Goal: Task Accomplishment & Management: Manage account settings

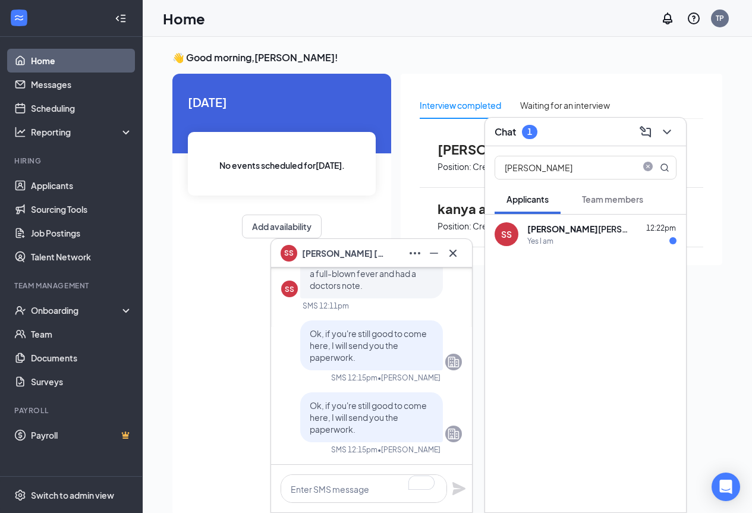
click at [557, 231] on div "[PERSON_NAME]" at bounding box center [580, 229] width 107 height 12
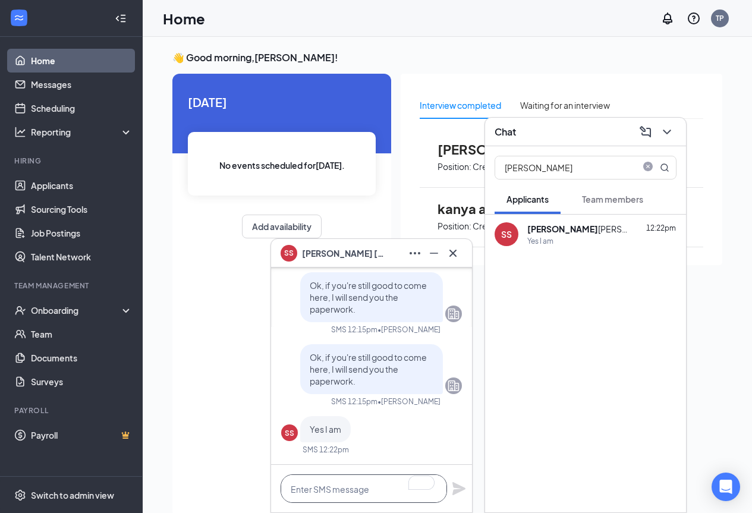
click at [357, 491] on textarea "To enrich screen reader interactions, please activate Accessibility in Grammarl…" at bounding box center [363, 488] width 166 height 29
type textarea "ok, I will send it to you now"
click at [457, 488] on icon "Plane" at bounding box center [458, 488] width 13 height 13
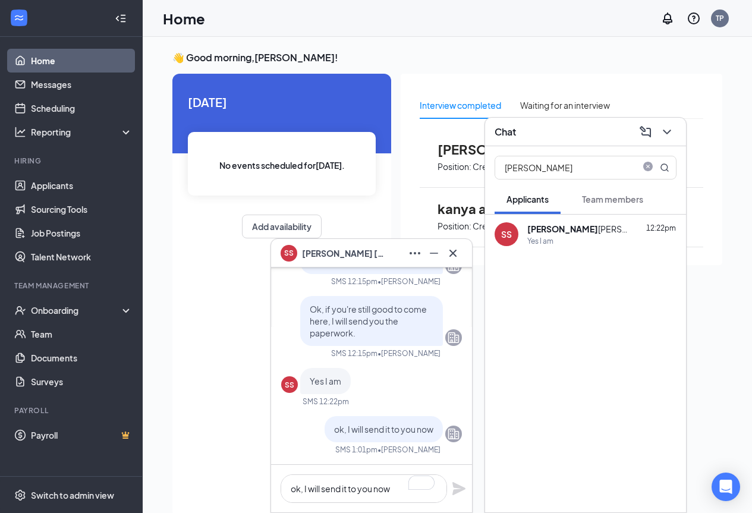
scroll to position [0, 0]
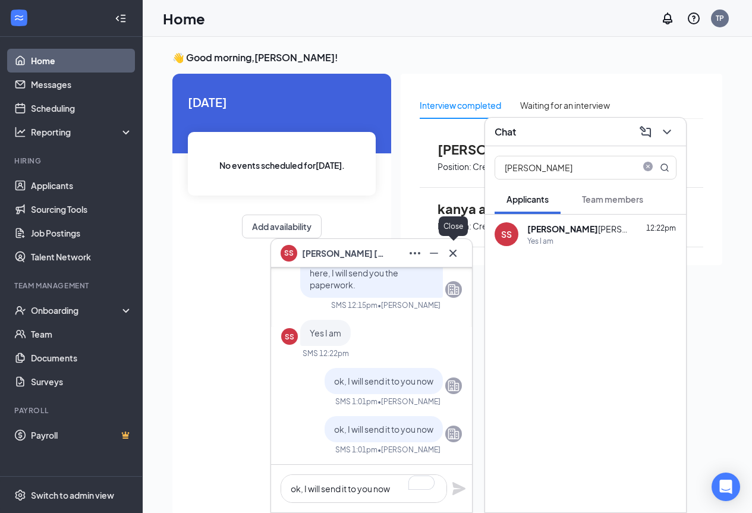
click at [461, 254] on button at bounding box center [452, 253] width 19 height 19
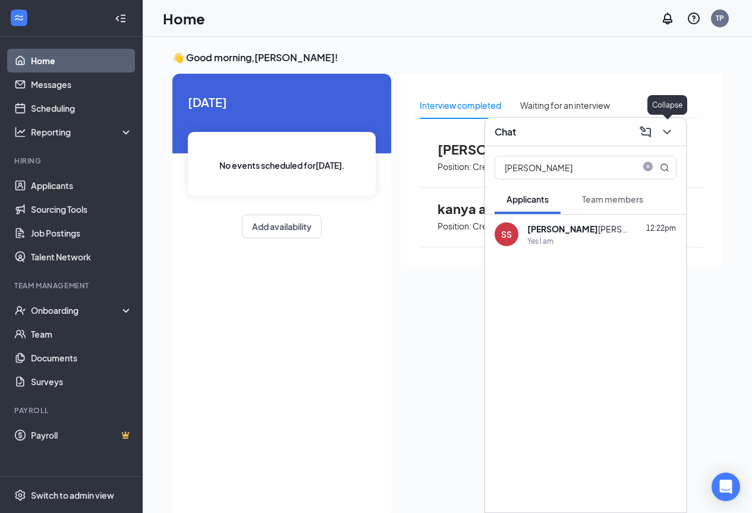
click at [669, 130] on icon "ChevronDown" at bounding box center [667, 132] width 8 height 5
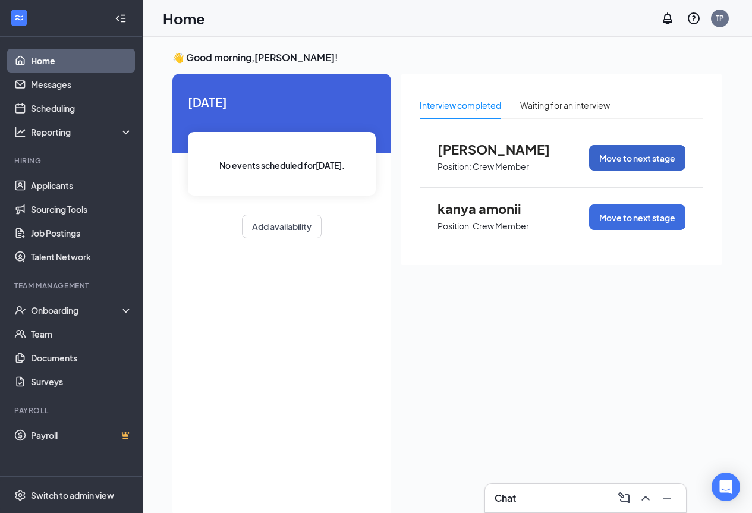
click at [636, 154] on button "Move to next stage" at bounding box center [637, 158] width 96 height 26
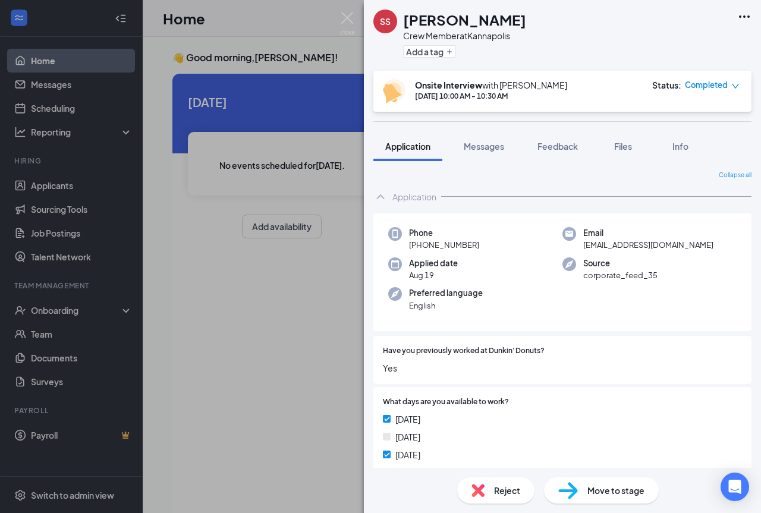
click at [600, 488] on span "Move to stage" at bounding box center [615, 490] width 57 height 13
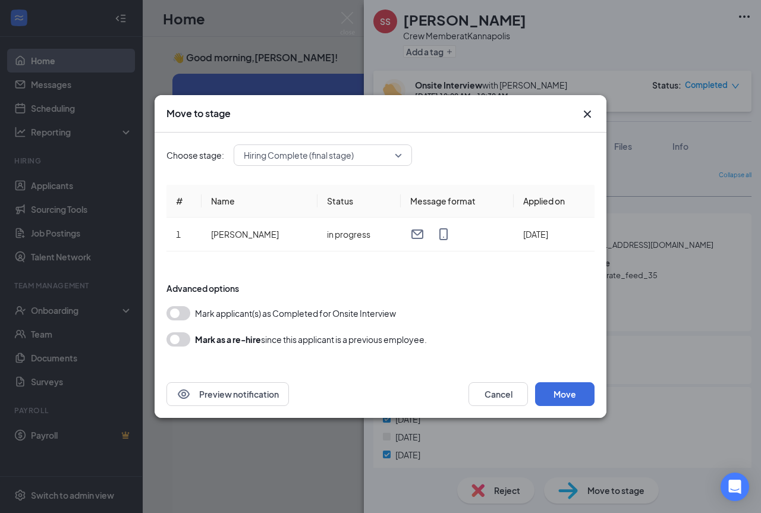
click at [174, 313] on button "button" at bounding box center [178, 313] width 24 height 14
click at [579, 393] on button "Move" at bounding box center [564, 394] width 59 height 24
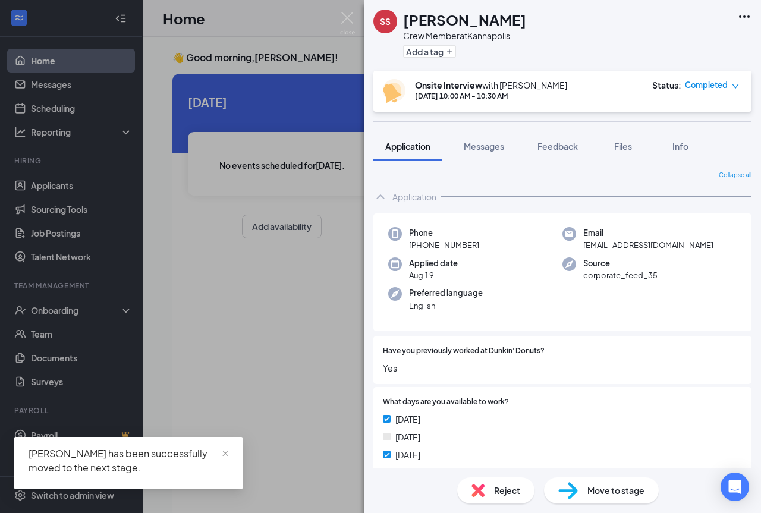
click at [266, 361] on div "SS [PERSON_NAME] Crew Member at [GEOGRAPHIC_DATA] Add a tag Onsite Interview wi…" at bounding box center [380, 256] width 761 height 513
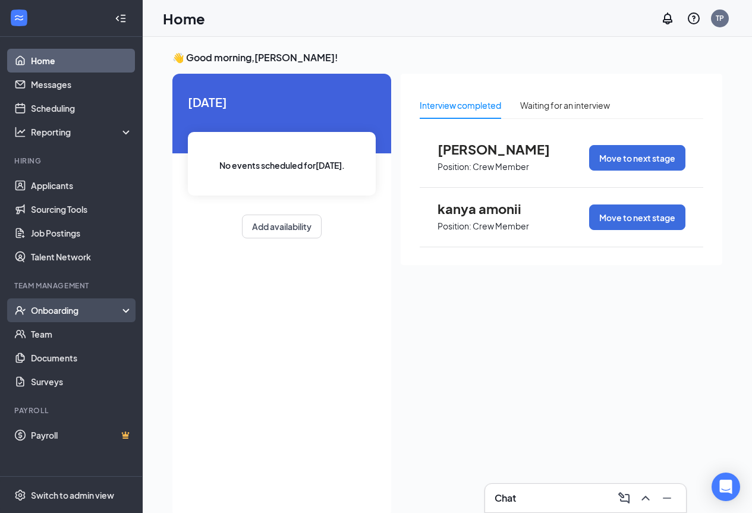
click at [62, 312] on div "Onboarding" at bounding box center [77, 310] width 92 height 12
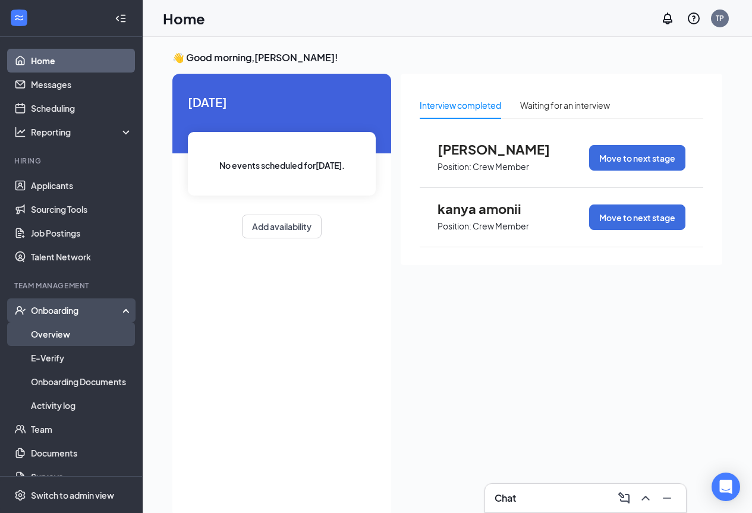
click at [59, 331] on link "Overview" at bounding box center [82, 334] width 102 height 24
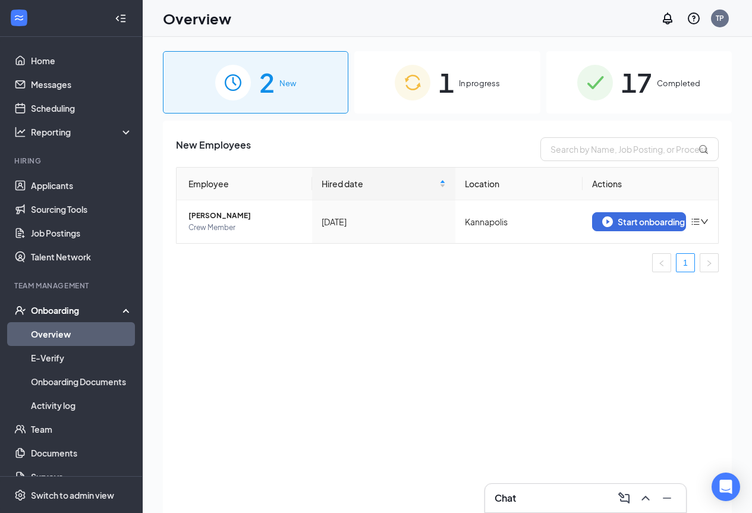
click at [297, 87] on div "2 New" at bounding box center [255, 82] width 185 height 62
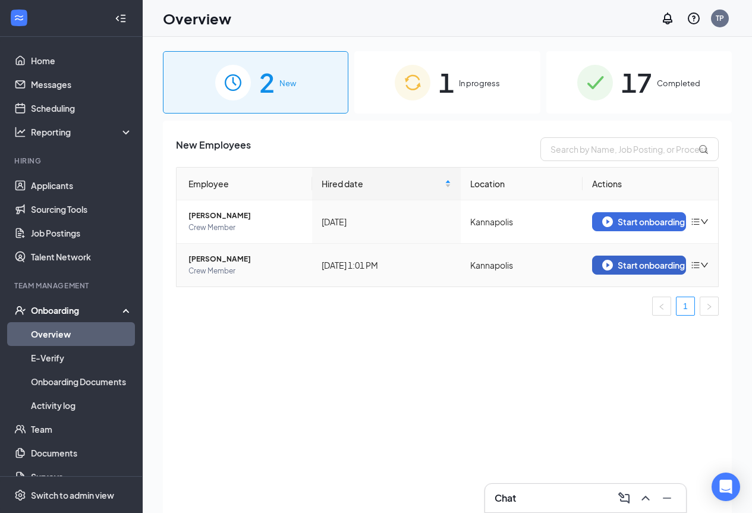
click at [625, 266] on div "Start onboarding" at bounding box center [639, 265] width 74 height 11
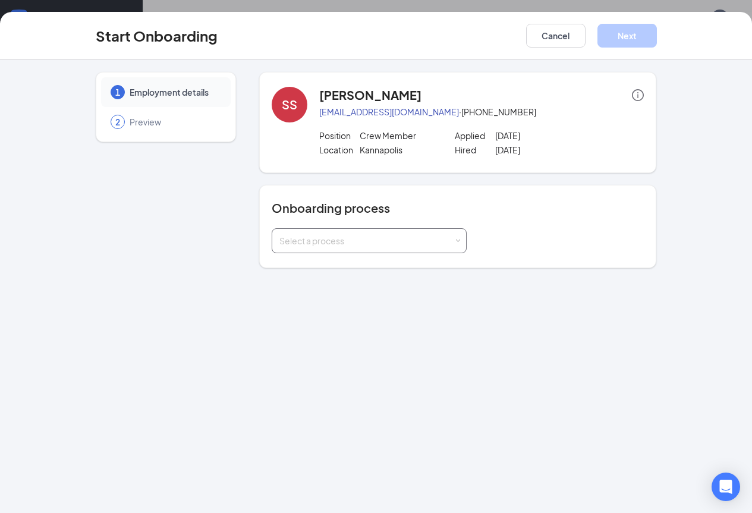
click at [455, 241] on span at bounding box center [457, 240] width 5 height 5
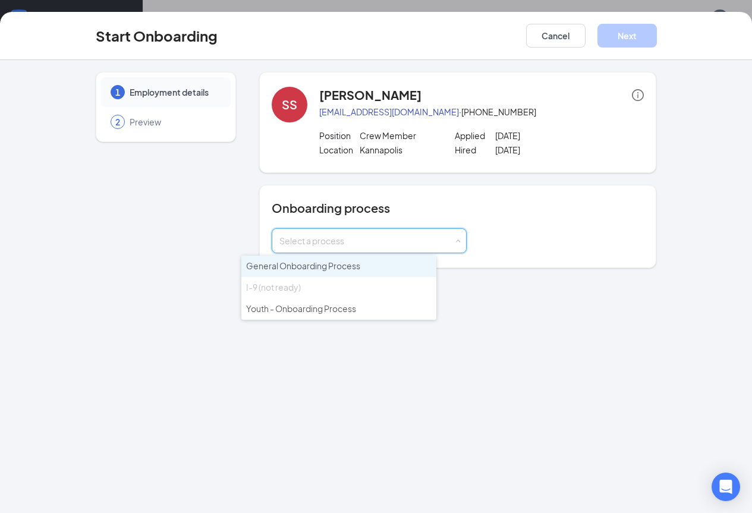
click at [357, 269] on span "General Onboarding Process" at bounding box center [303, 265] width 114 height 11
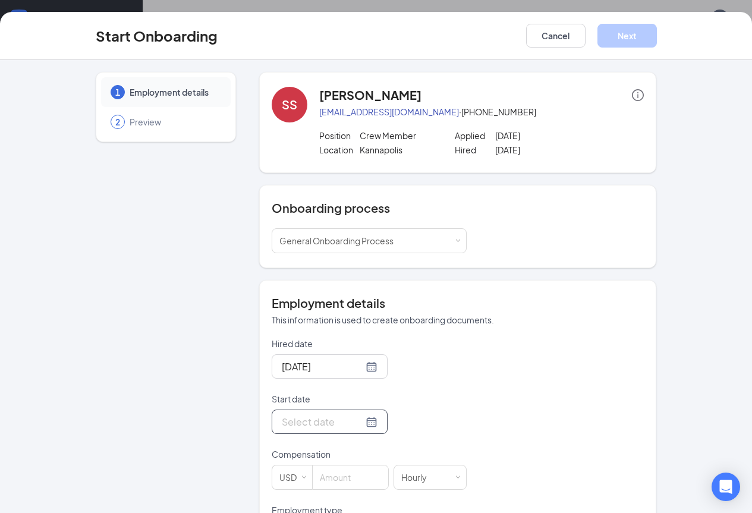
click at [336, 421] on div at bounding box center [330, 421] width 116 height 24
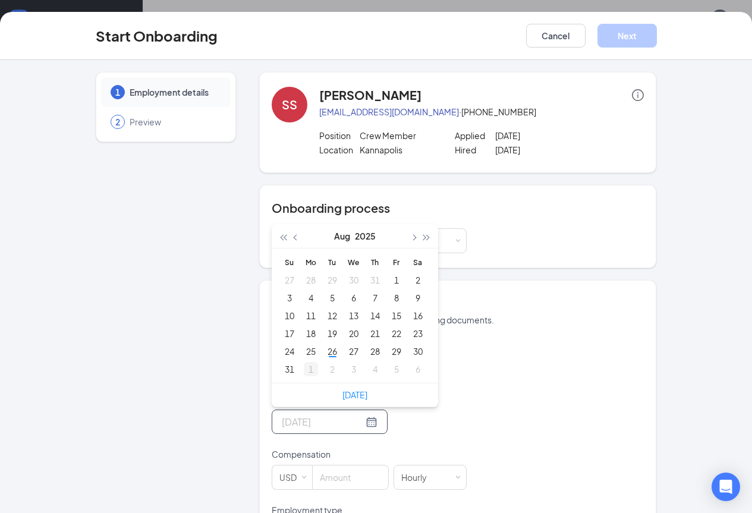
type input "[DATE]"
click at [304, 368] on div "1" at bounding box center [311, 369] width 14 height 14
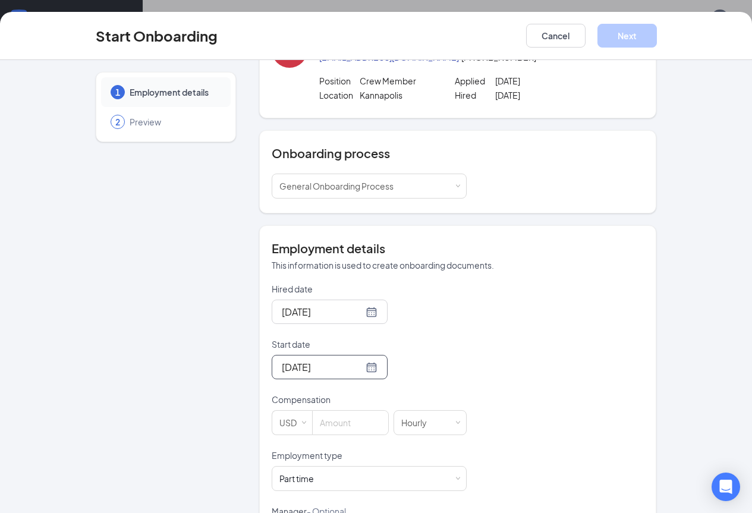
scroll to position [115, 0]
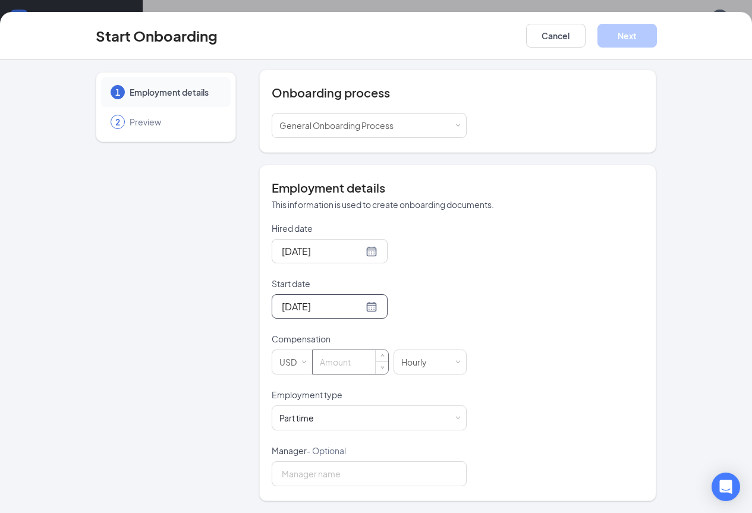
click at [320, 357] on input at bounding box center [350, 362] width 75 height 24
type input "11"
click at [657, 36] on button "Next" at bounding box center [626, 36] width 59 height 24
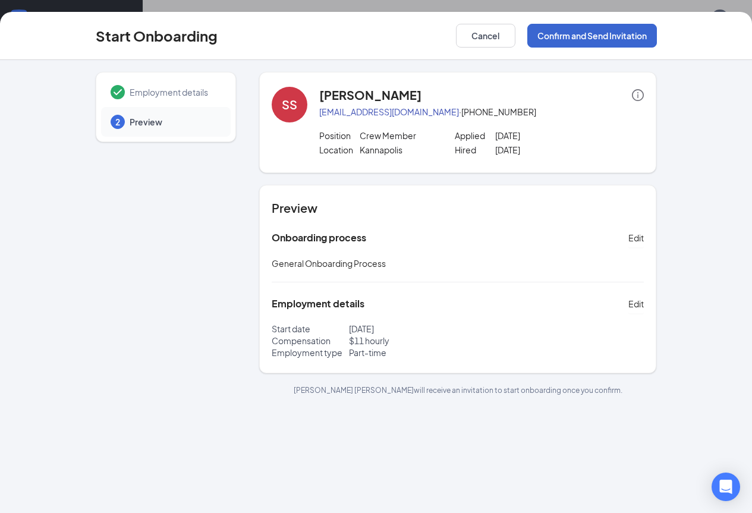
scroll to position [0, 0]
click at [657, 36] on button "Confirm and Send Invitation" at bounding box center [592, 36] width 130 height 24
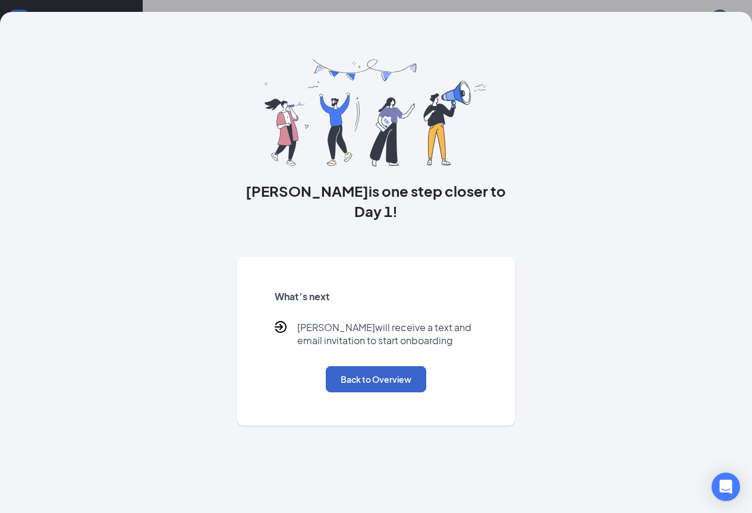
click at [393, 382] on button "Back to Overview" at bounding box center [376, 379] width 100 height 26
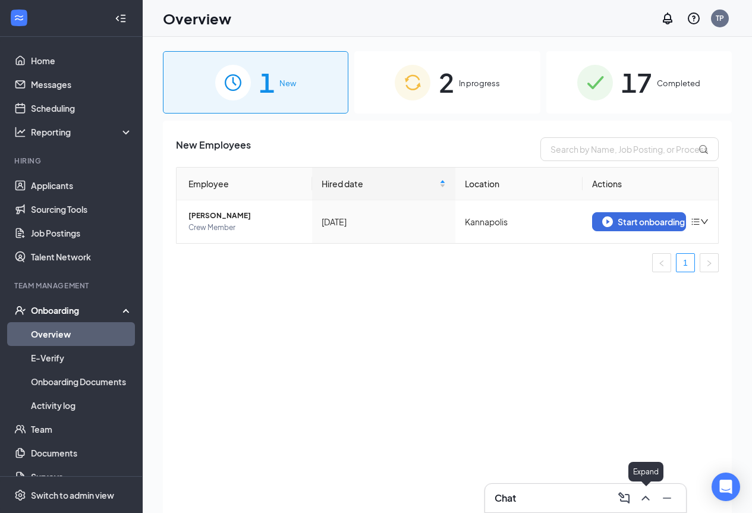
click at [648, 497] on icon "ChevronUp" at bounding box center [645, 498] width 14 height 14
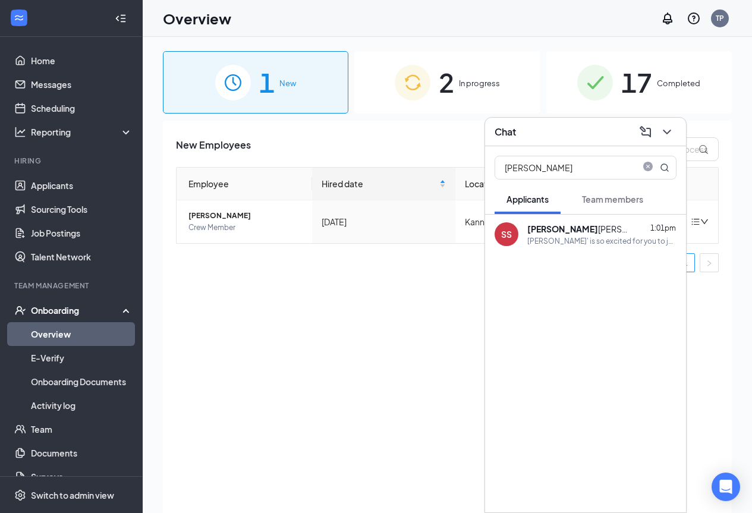
click at [560, 240] on div "[PERSON_NAME]' is so excited for you to join our team! Do you know anyone else …" at bounding box center [601, 241] width 149 height 10
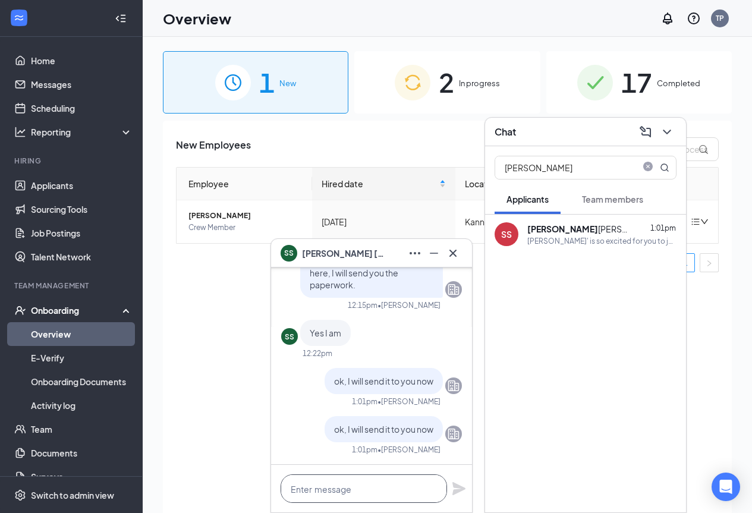
click at [364, 490] on textarea at bounding box center [363, 488] width 166 height 29
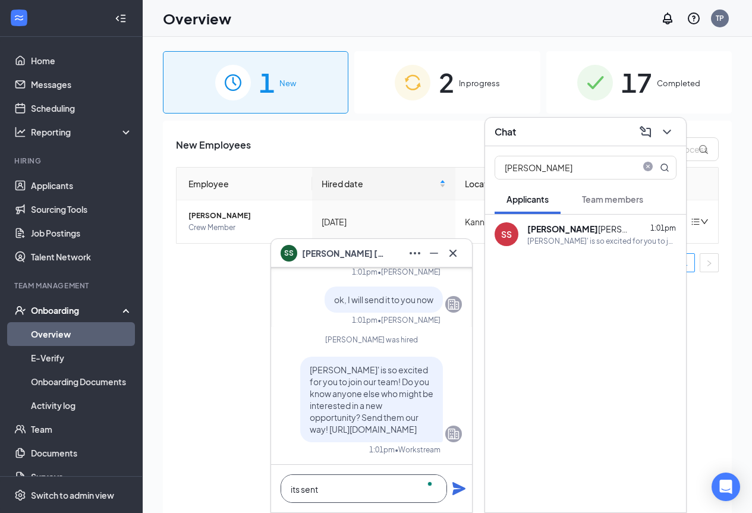
type textarea "its sent"
click at [454, 489] on icon "Plane" at bounding box center [459, 488] width 14 height 14
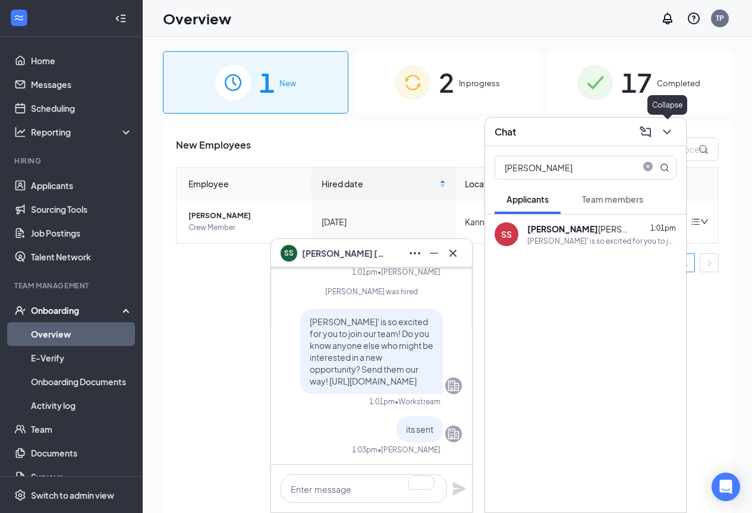
click at [668, 131] on icon "ChevronDown" at bounding box center [667, 132] width 8 height 5
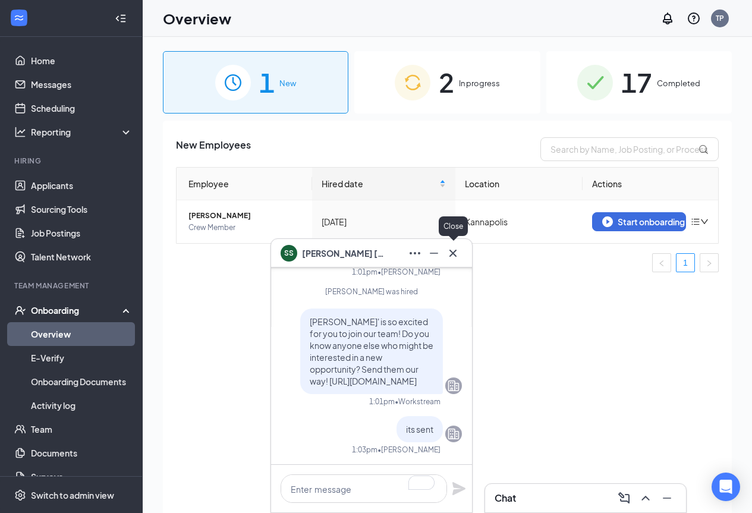
click at [451, 254] on icon "Cross" at bounding box center [453, 253] width 14 height 14
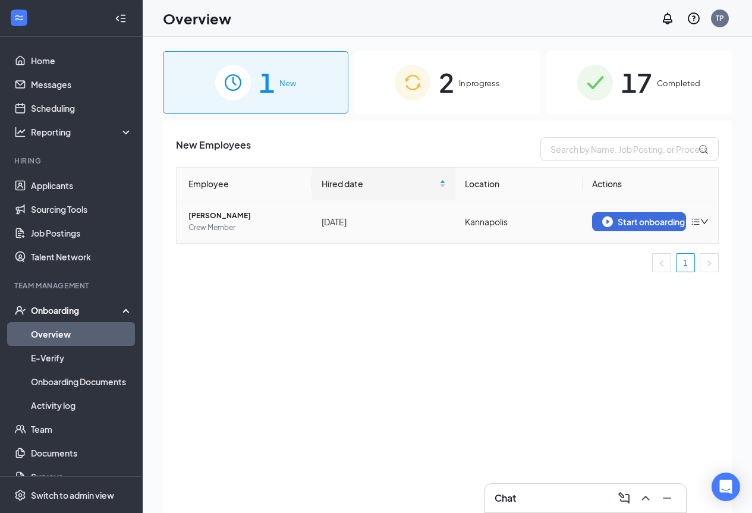
click at [698, 223] on icon "bars" at bounding box center [695, 222] width 10 height 10
click at [635, 250] on div "Remove from onboarding" at bounding box center [637, 247] width 128 height 12
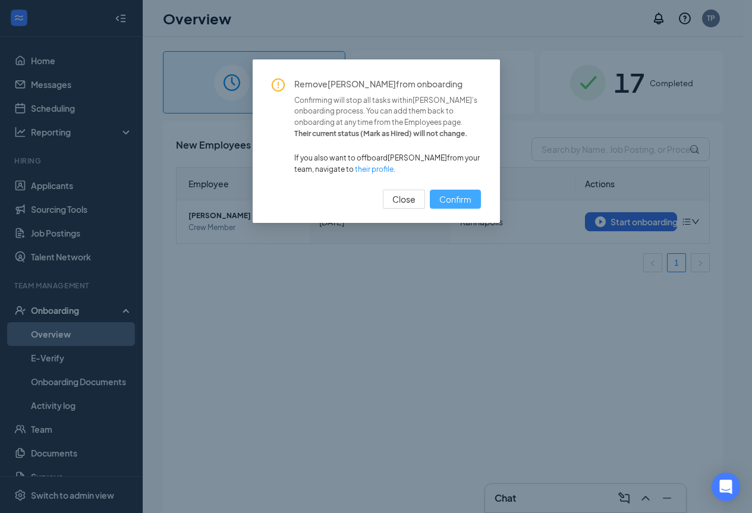
click at [458, 198] on span "Confirm" at bounding box center [455, 199] width 32 height 13
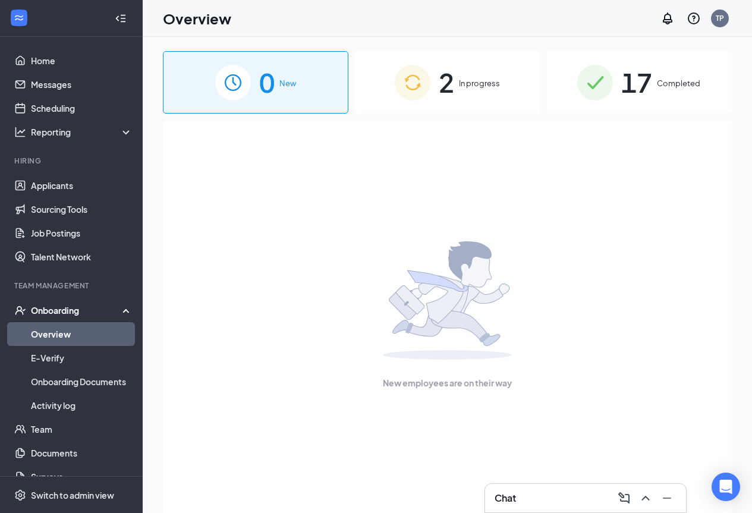
click at [459, 83] on span "In progress" at bounding box center [479, 83] width 41 height 12
